Goal: Find specific page/section: Find specific page/section

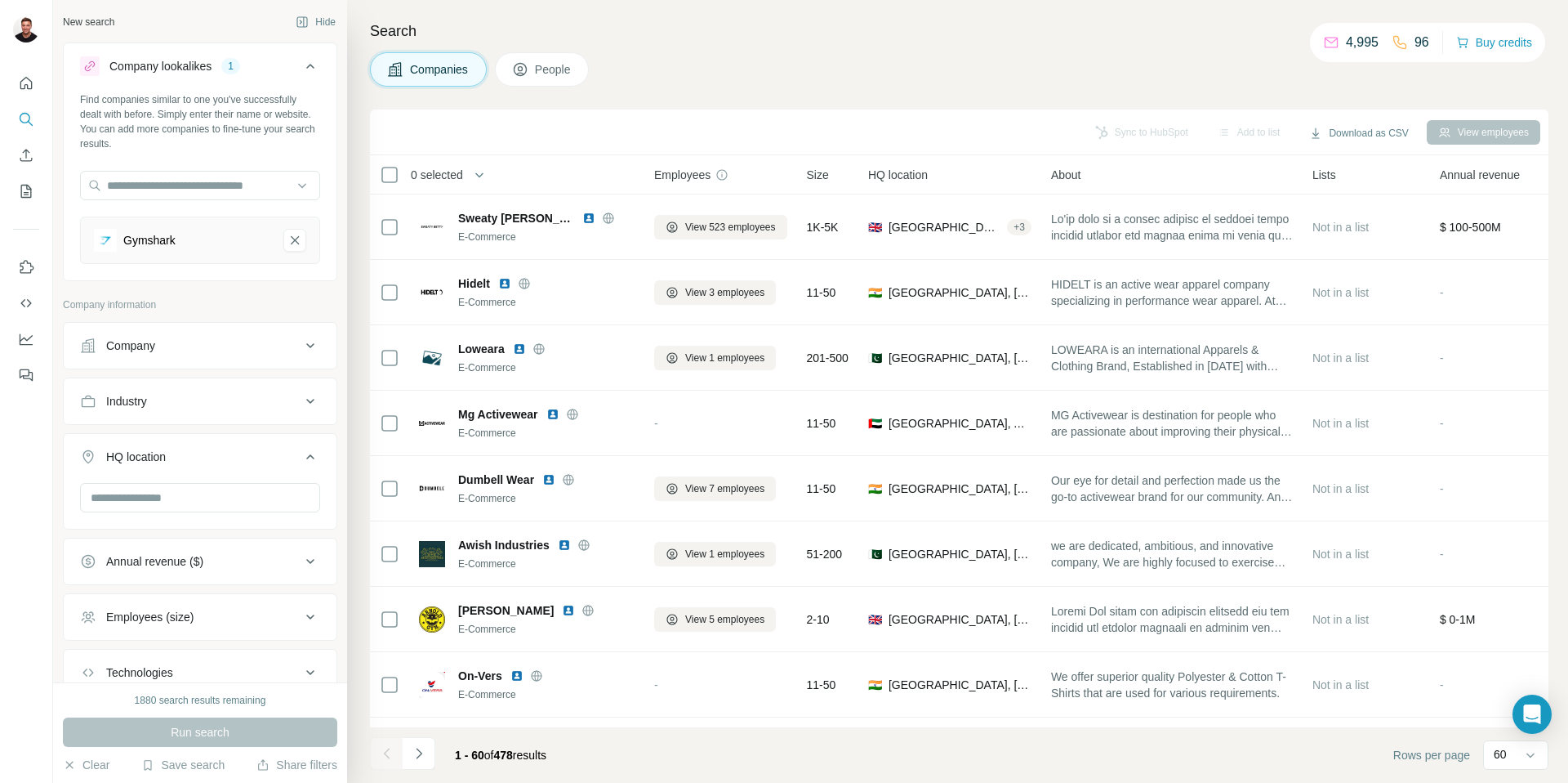
scroll to position [2932, 0]
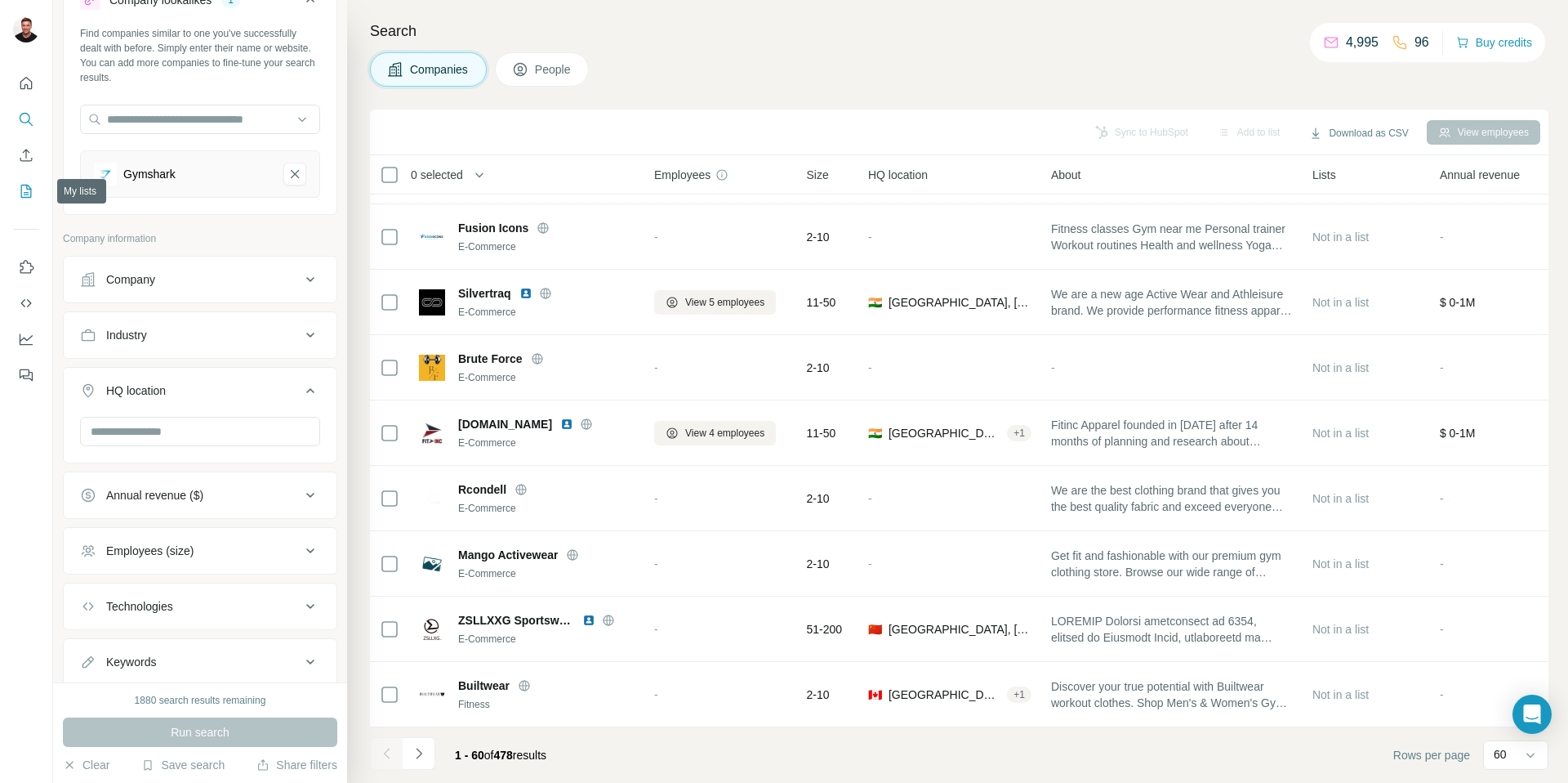
click at [27, 191] on icon "My lists" at bounding box center [26, 191] width 16 height 17
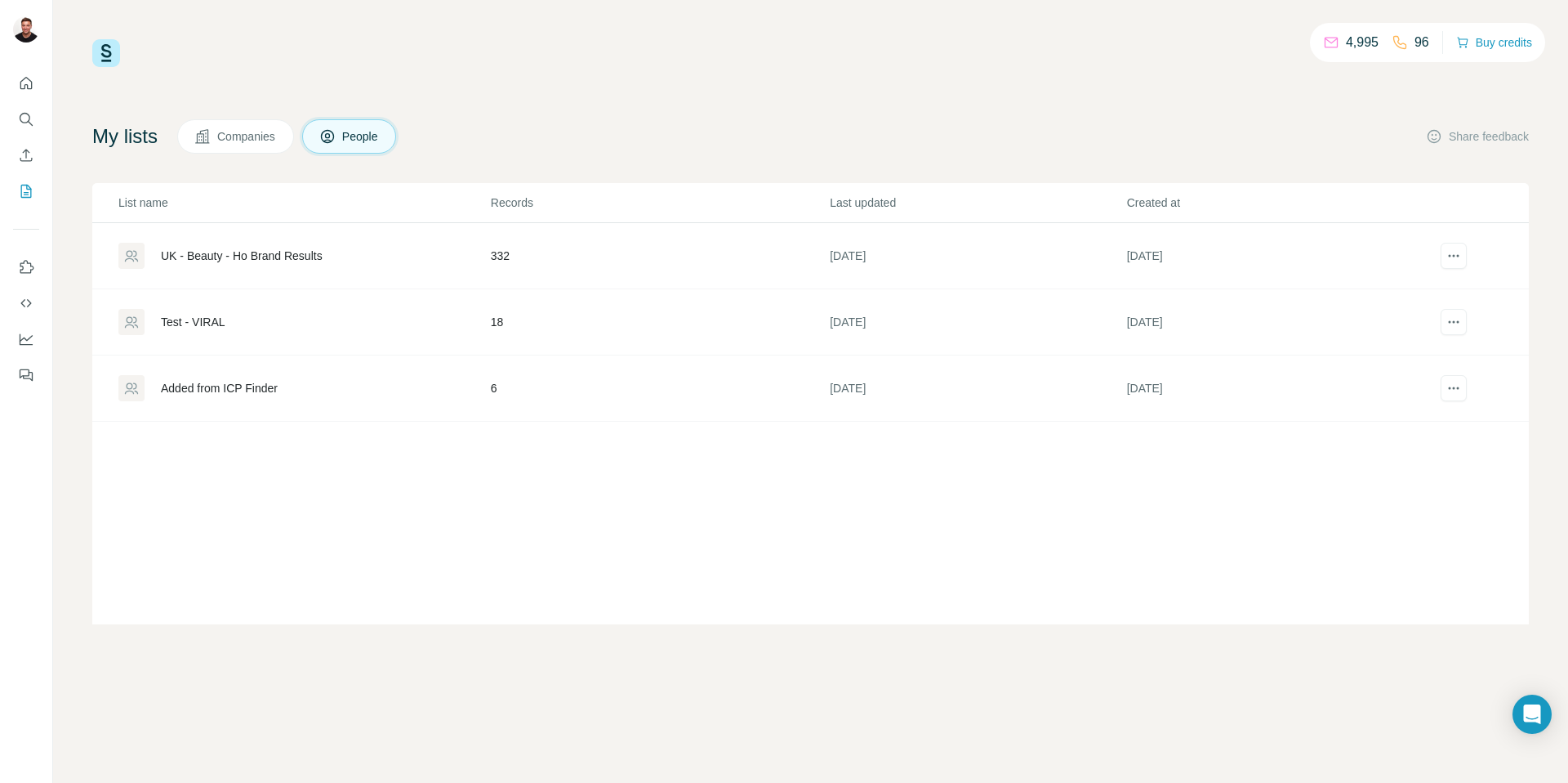
click at [254, 262] on div "UK - Beauty - Ho Brand Results" at bounding box center [242, 256] width 162 height 17
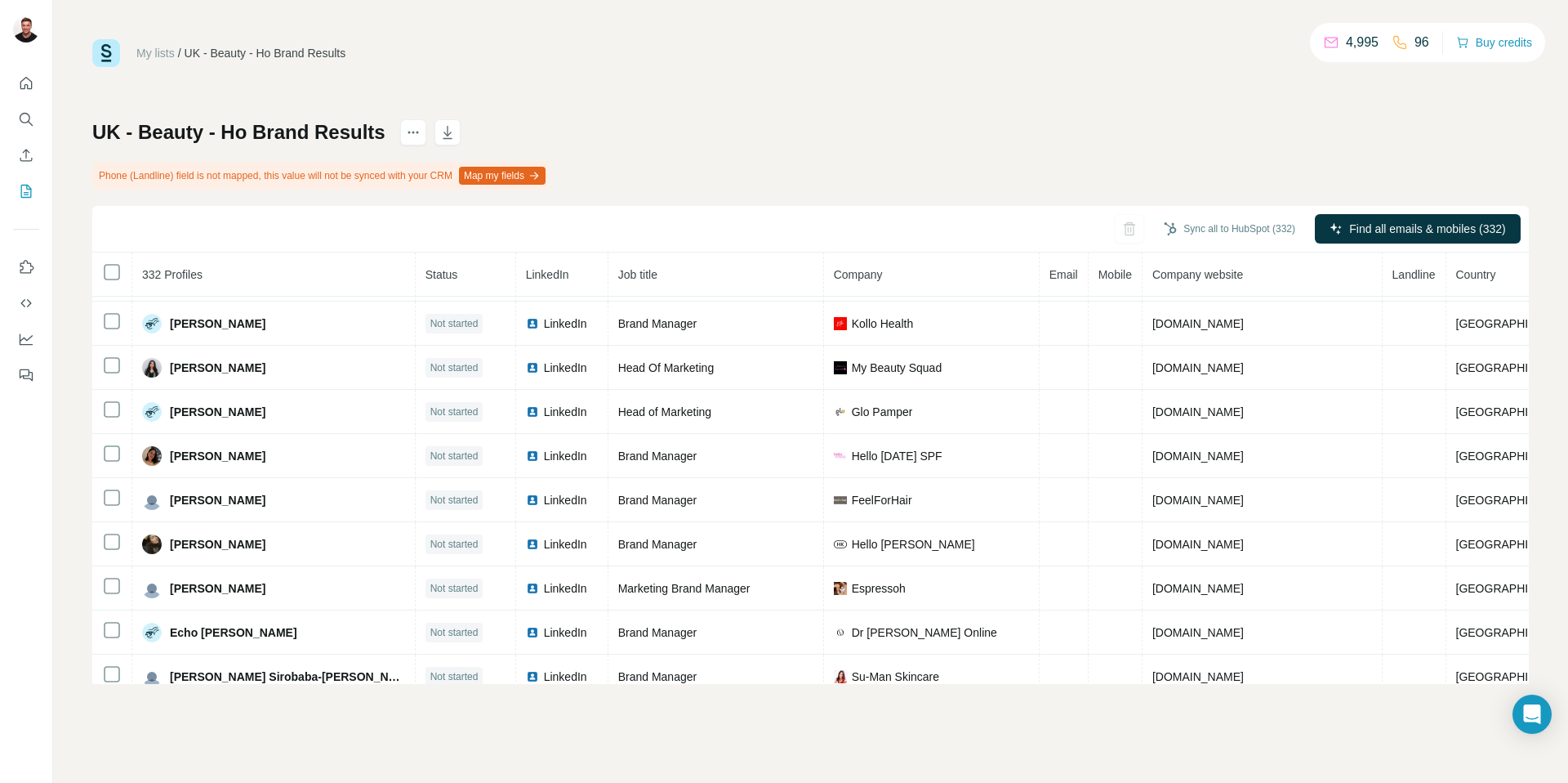
scroll to position [252, 0]
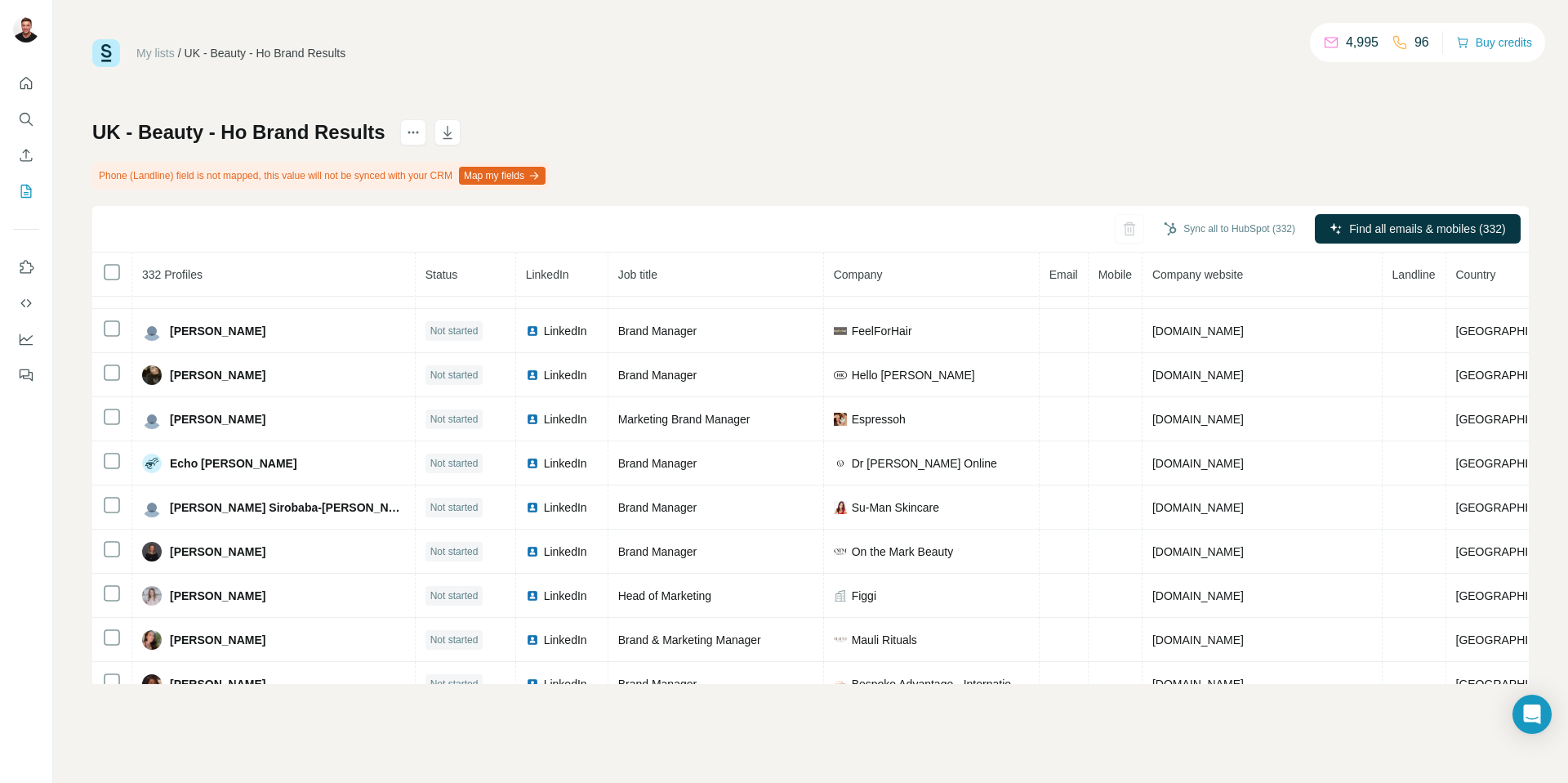
click at [938, 276] on th "Company" at bounding box center [931, 274] width 215 height 44
click at [852, 276] on span "Company" at bounding box center [858, 275] width 49 height 13
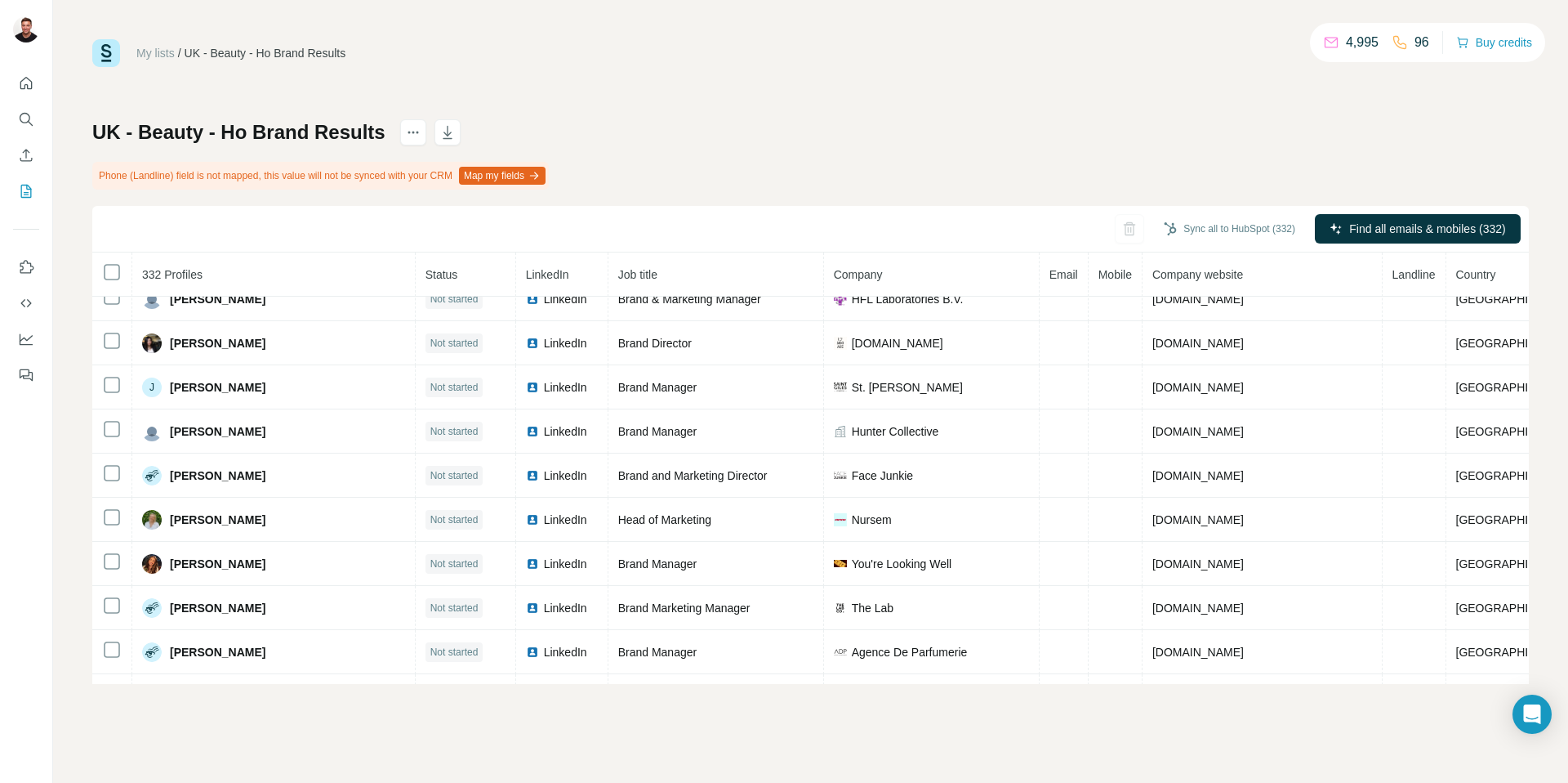
scroll to position [776, 0]
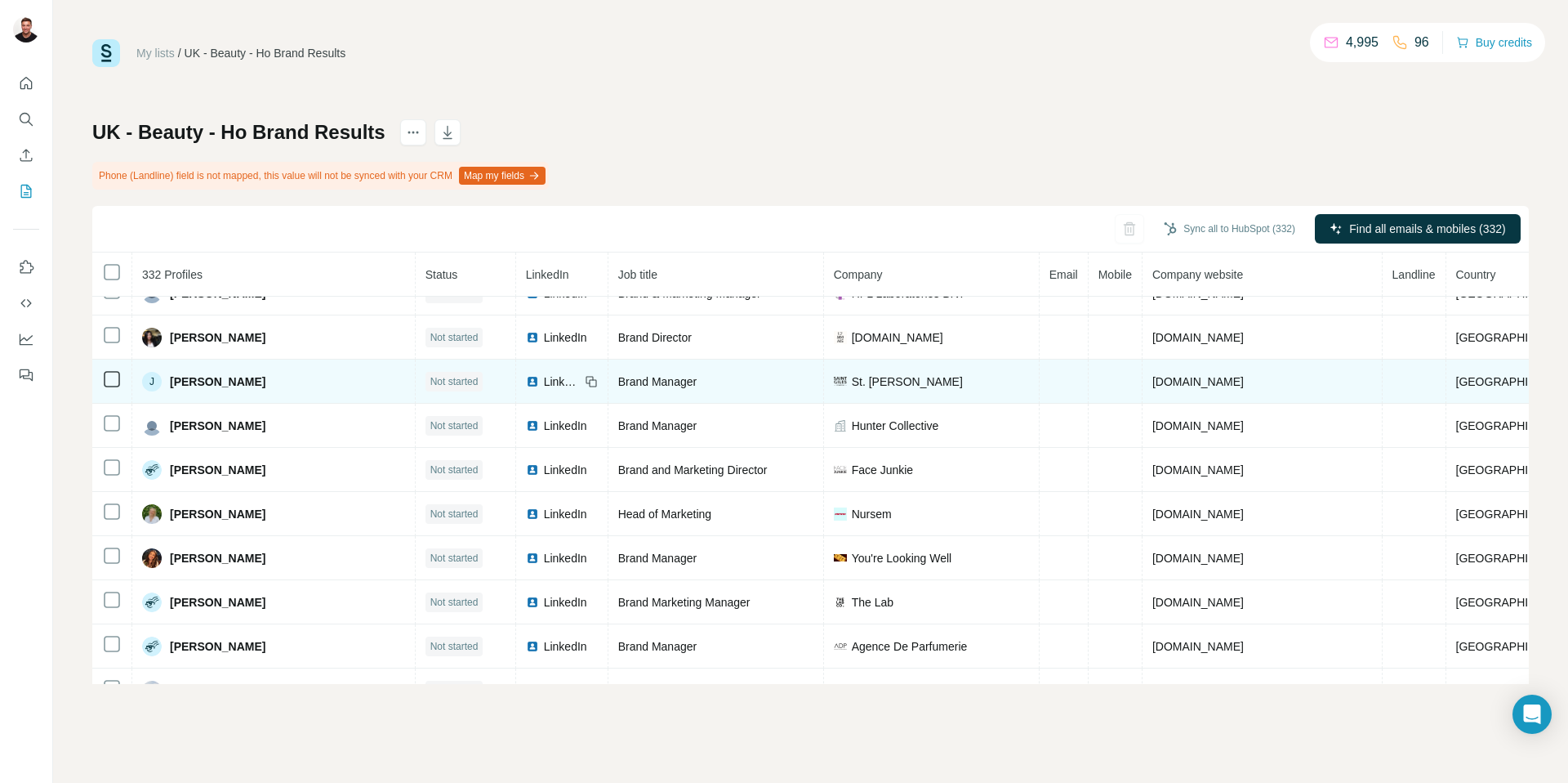
click at [1152, 375] on span "stgilesfinefragrance.com" at bounding box center [1198, 381] width 92 height 13
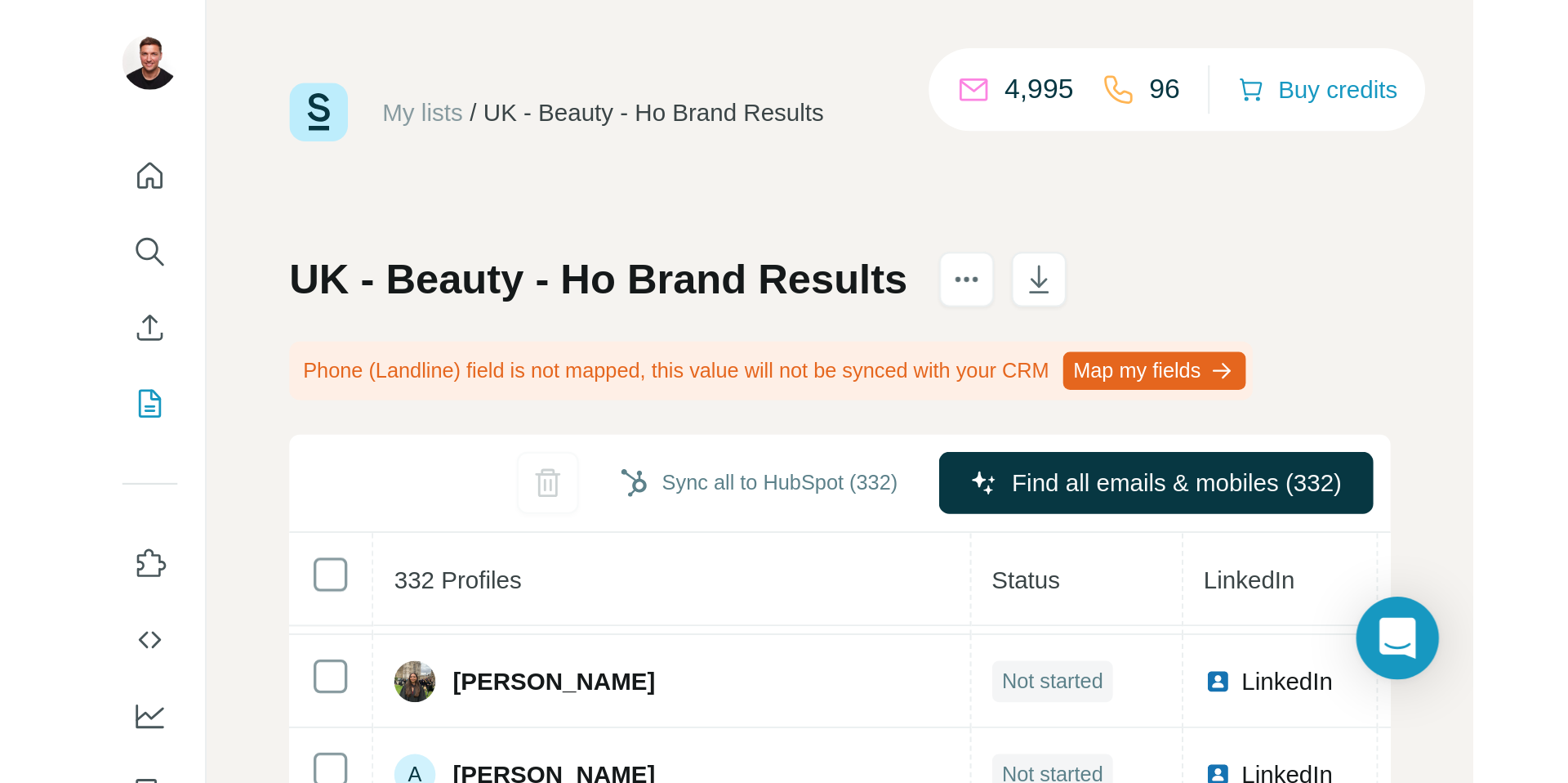
scroll to position [6701, 0]
